Goal: Information Seeking & Learning: Find specific fact

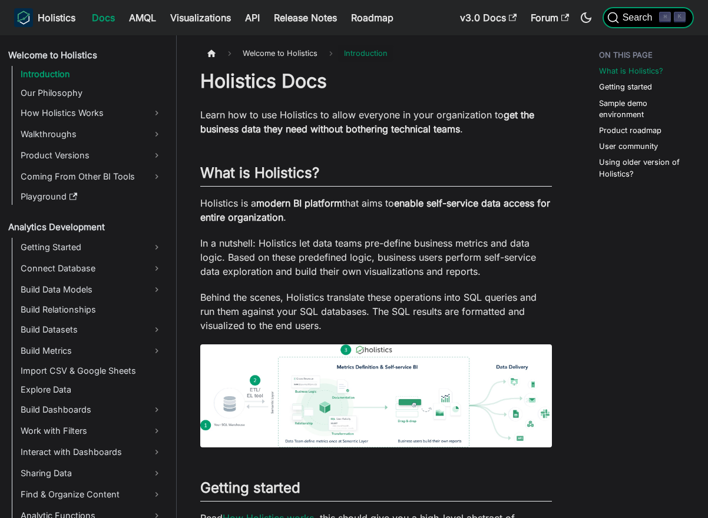
click at [630, 15] on body "Skip to main content Holistics Docs AMQL Visualizations API Release Notes Roadm…" at bounding box center [354, 259] width 708 height 518
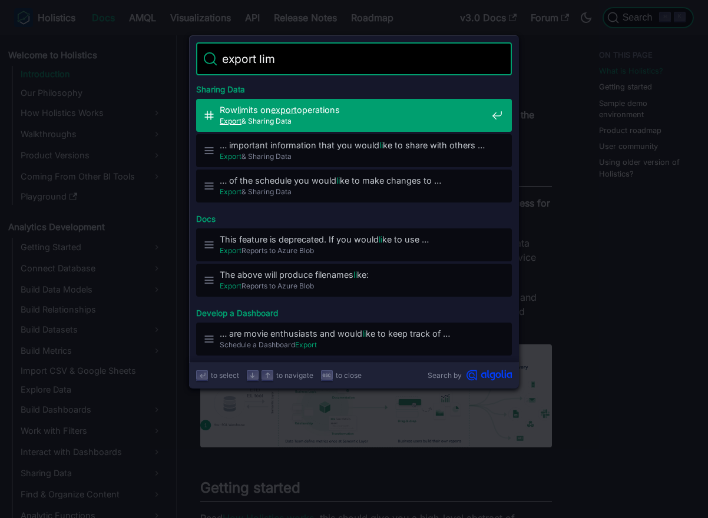
type input "export limi"
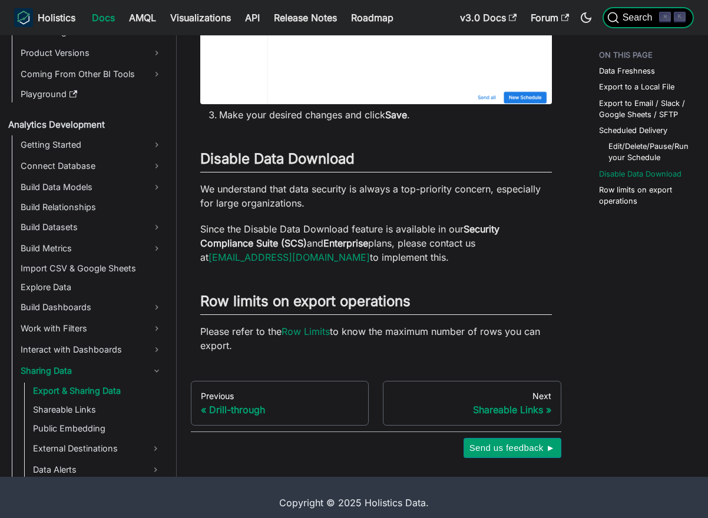
scroll to position [1896, 0]
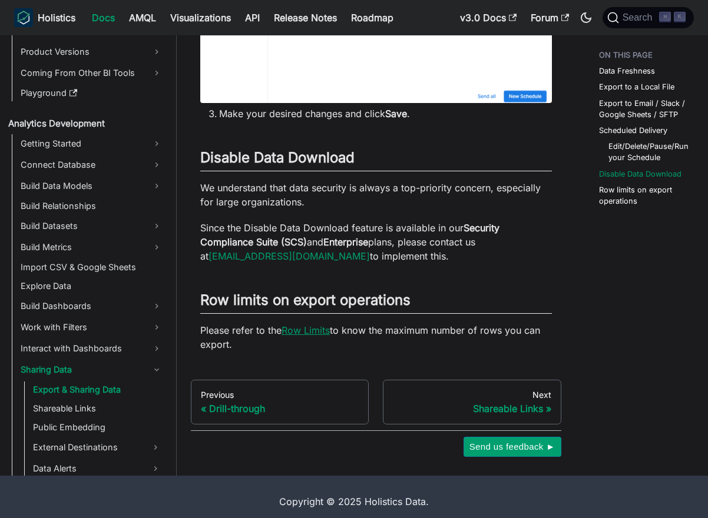
click at [315, 330] on link "Row Limits" at bounding box center [306, 331] width 48 height 12
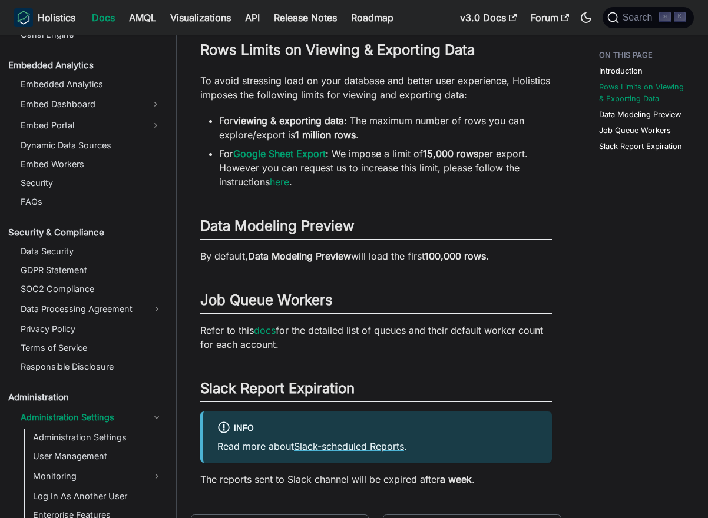
scroll to position [1256, 0]
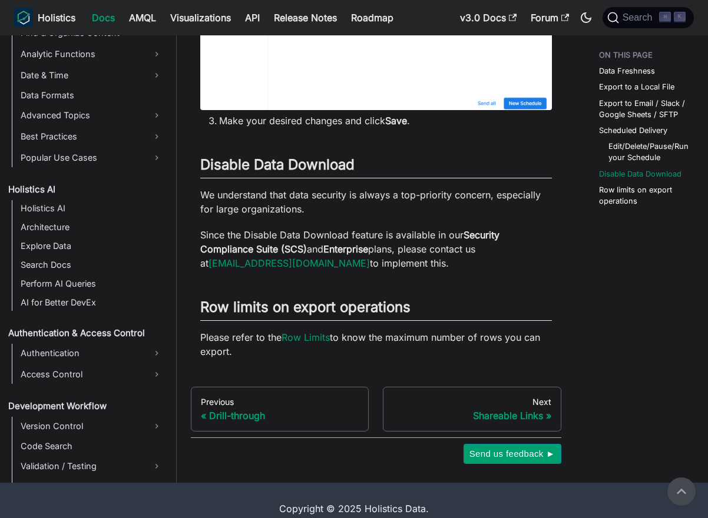
scroll to position [450, 0]
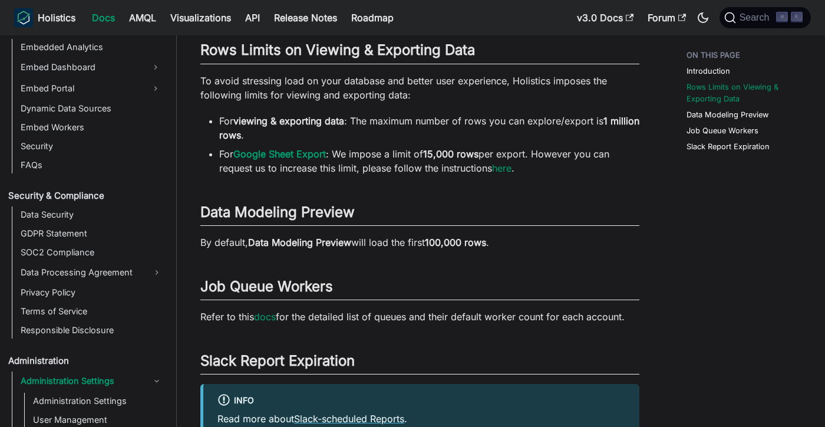
scroll to position [1346, 0]
